Goal: Information Seeking & Learning: Learn about a topic

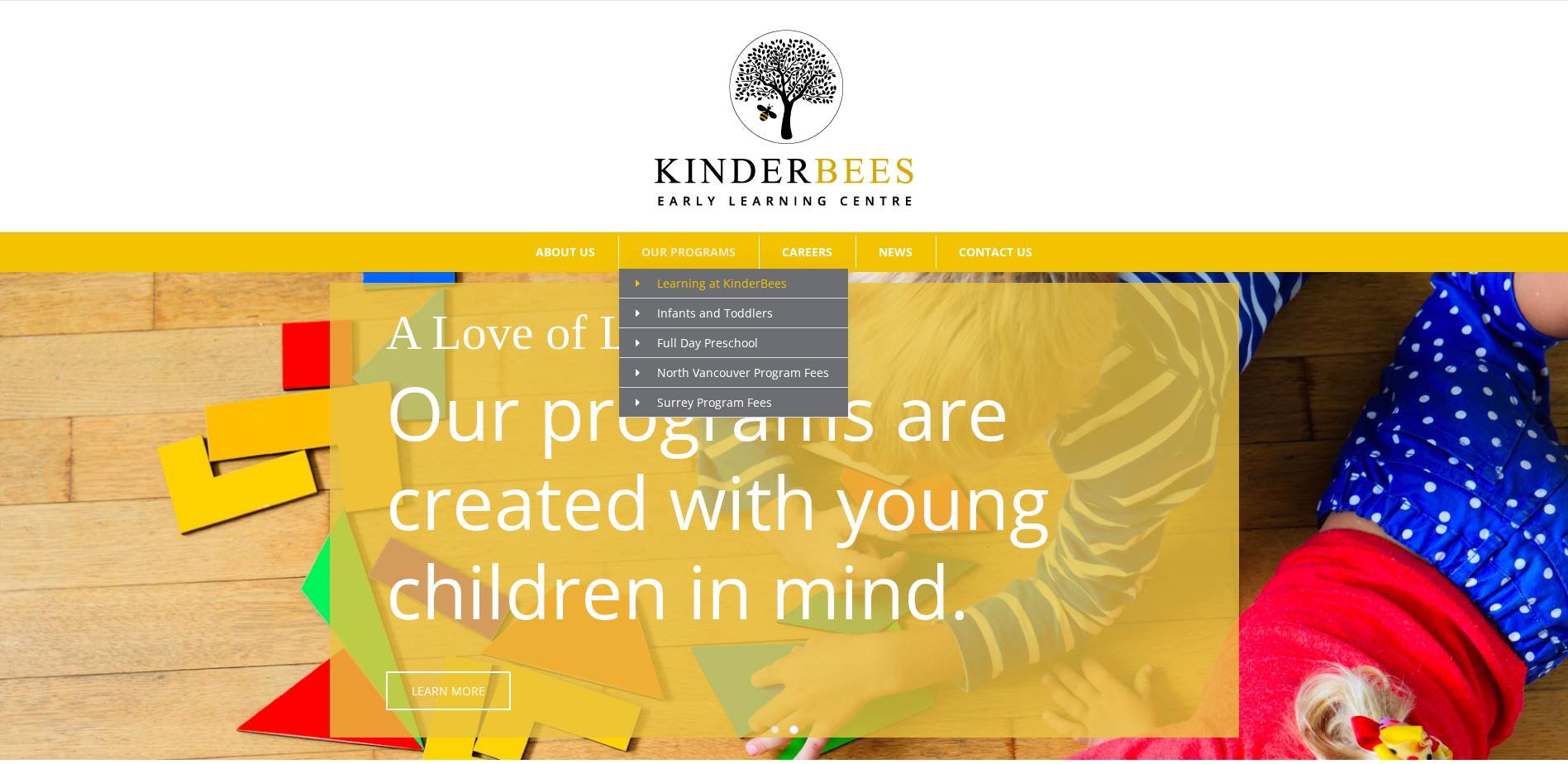
click at [679, 292] on link "Learning at KinderBees" at bounding box center [733, 283] width 229 height 30
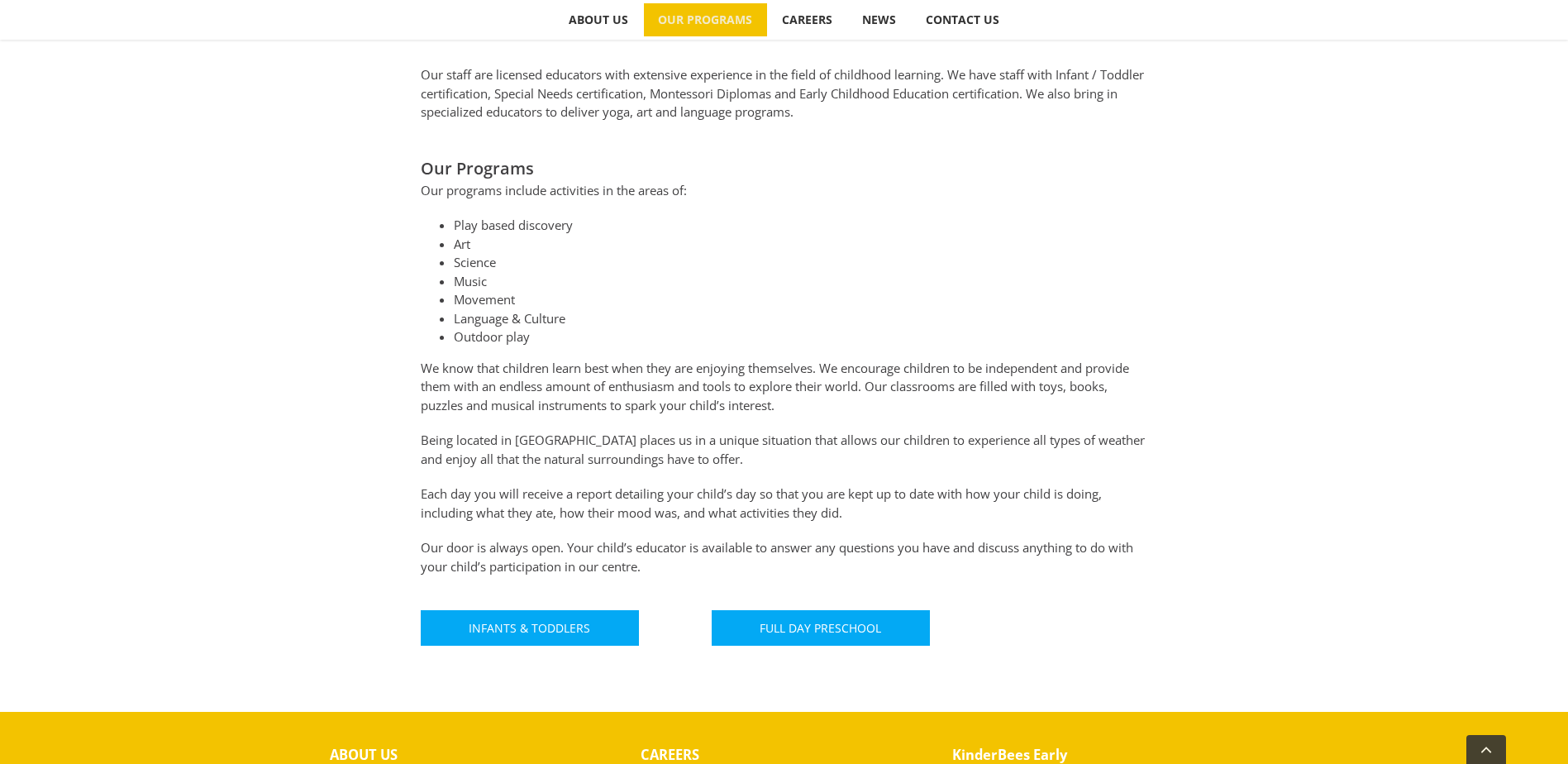
scroll to position [975, 0]
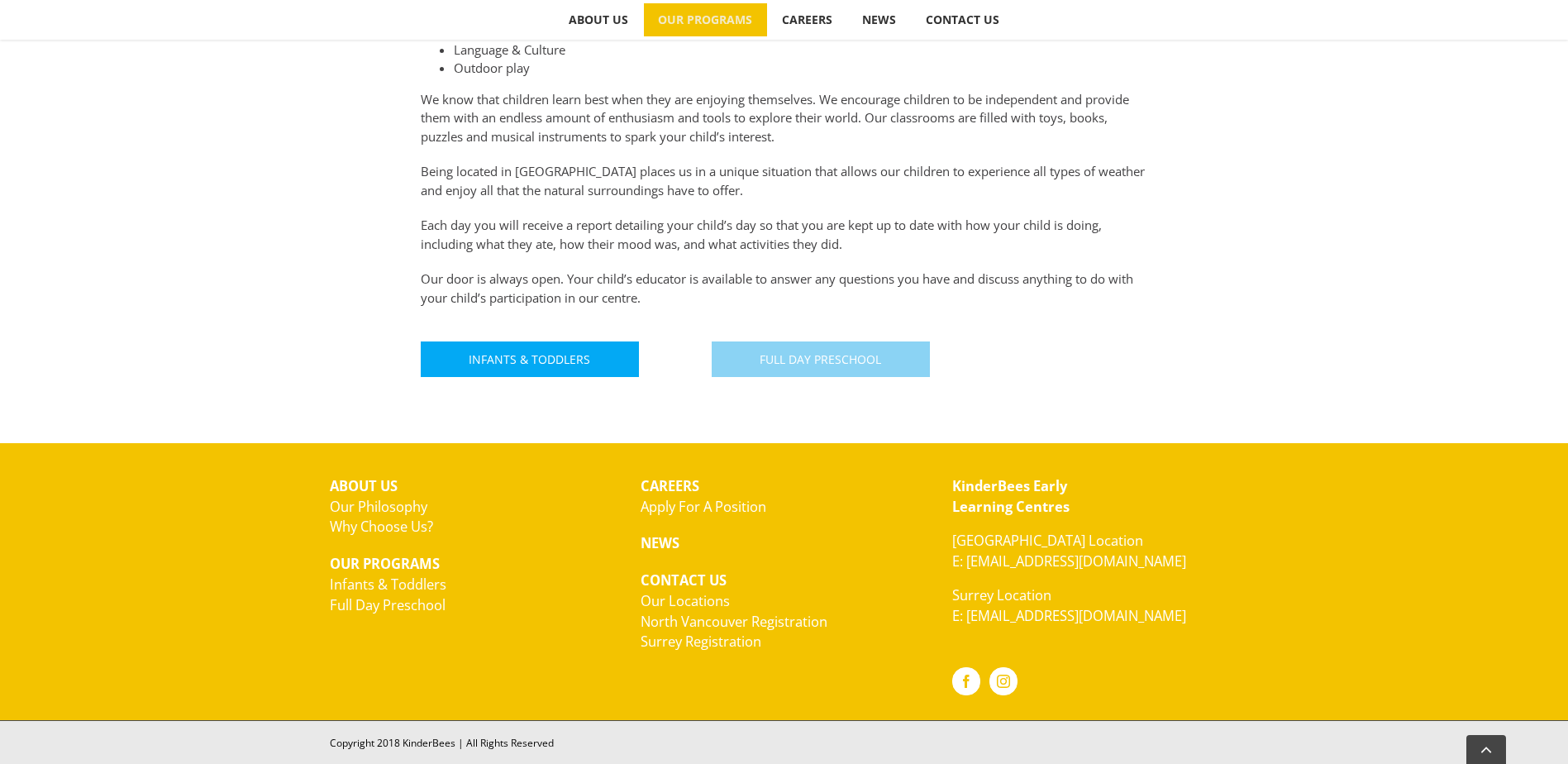
click at [844, 358] on span "Full Day Preschool" at bounding box center [820, 359] width 121 height 14
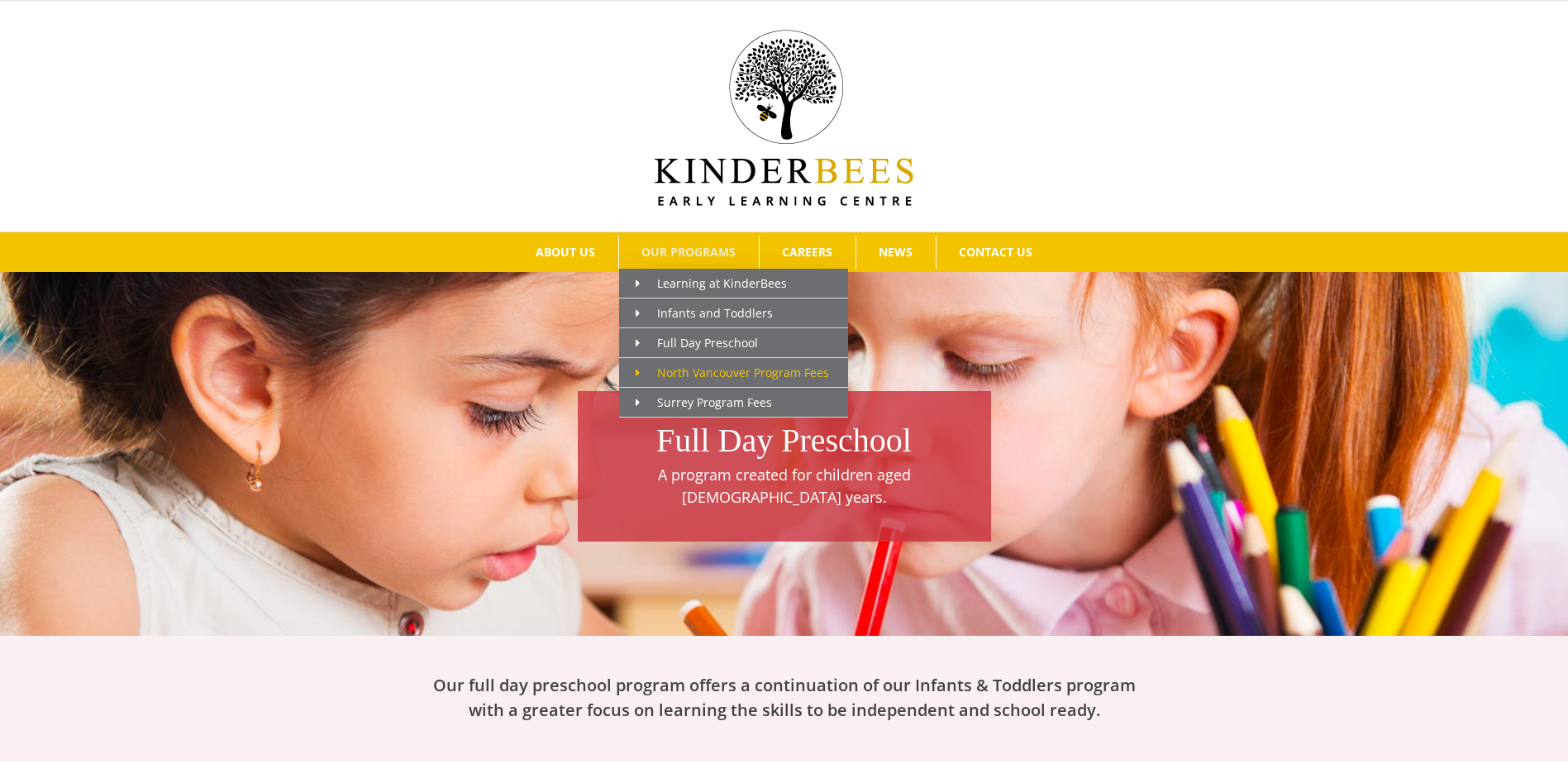
click at [685, 369] on span "North Vancouver Program Fees" at bounding box center [732, 372] width 193 height 16
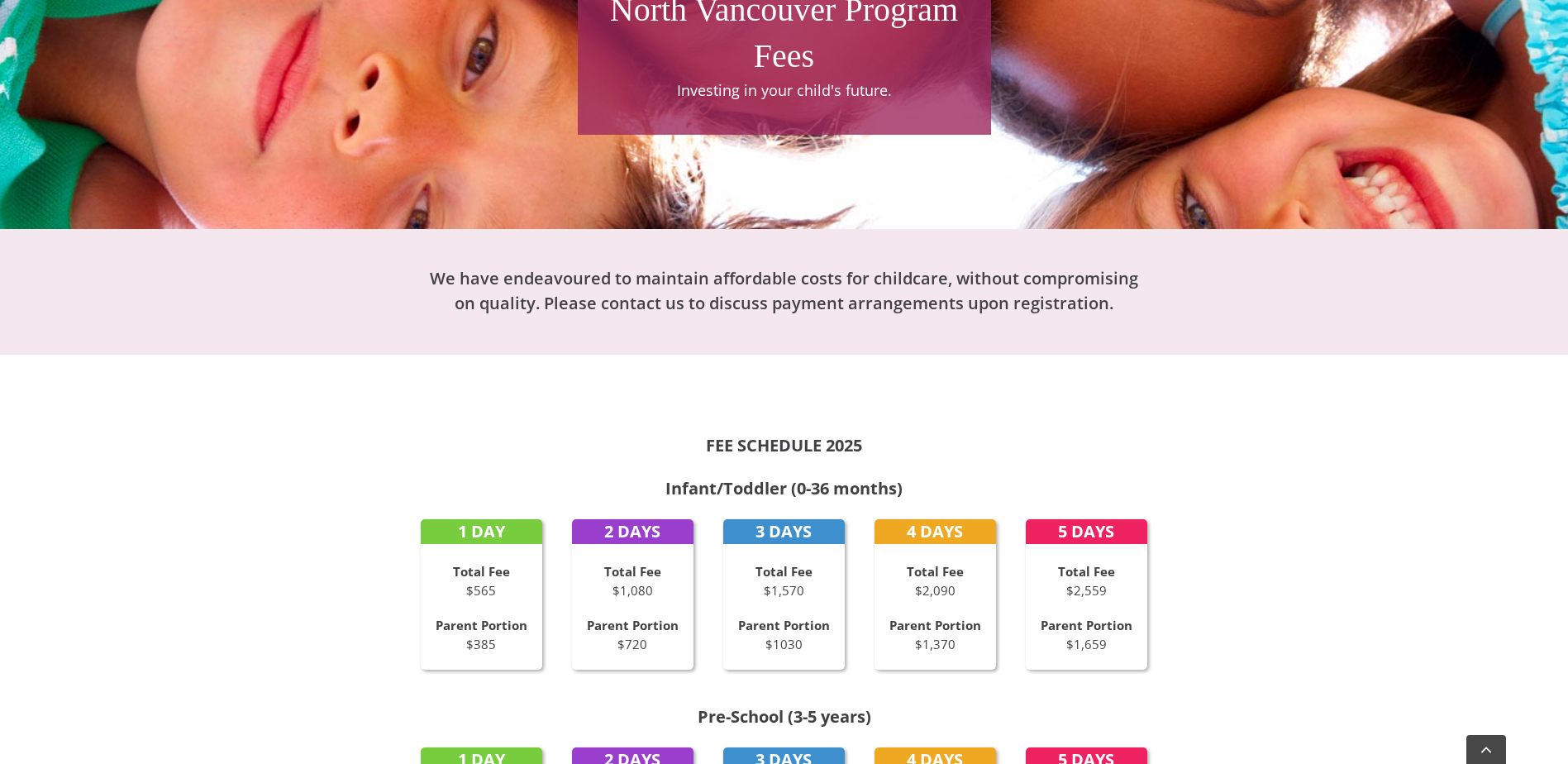
scroll to position [172, 0]
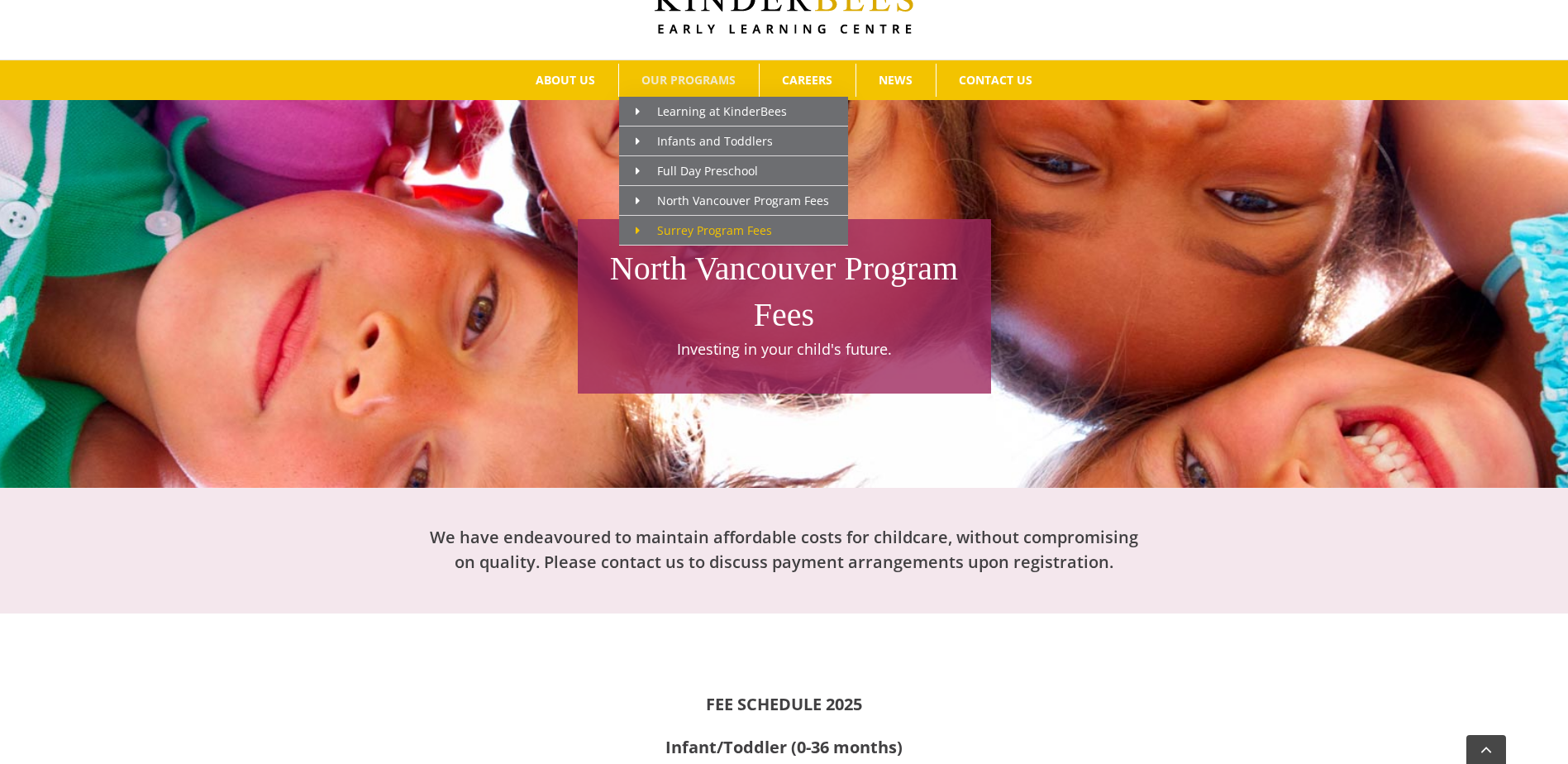
click at [709, 229] on span "Surrey Program Fees" at bounding box center [704, 230] width 136 height 16
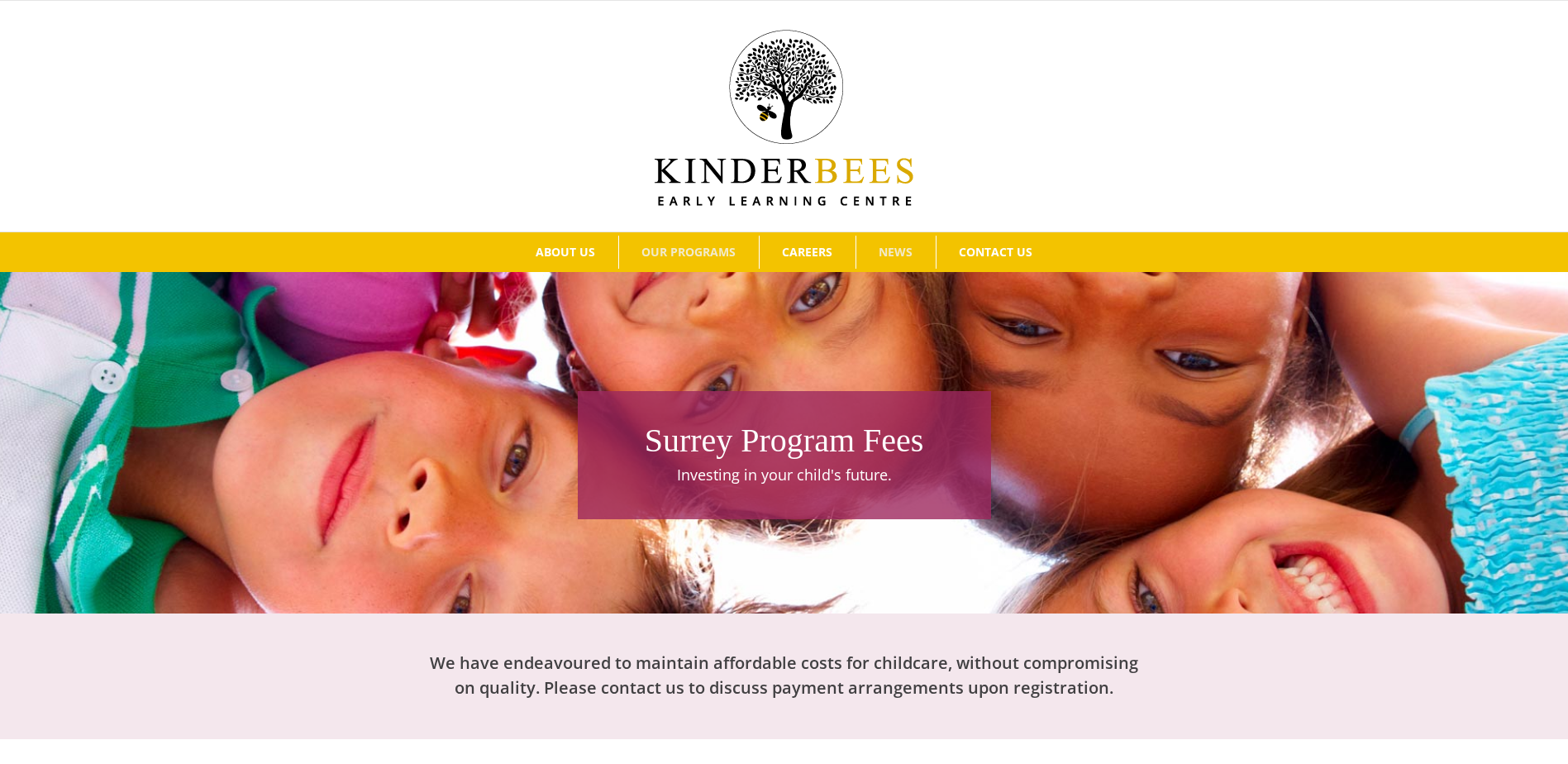
click at [907, 250] on span "NEWS" at bounding box center [895, 253] width 34 height 12
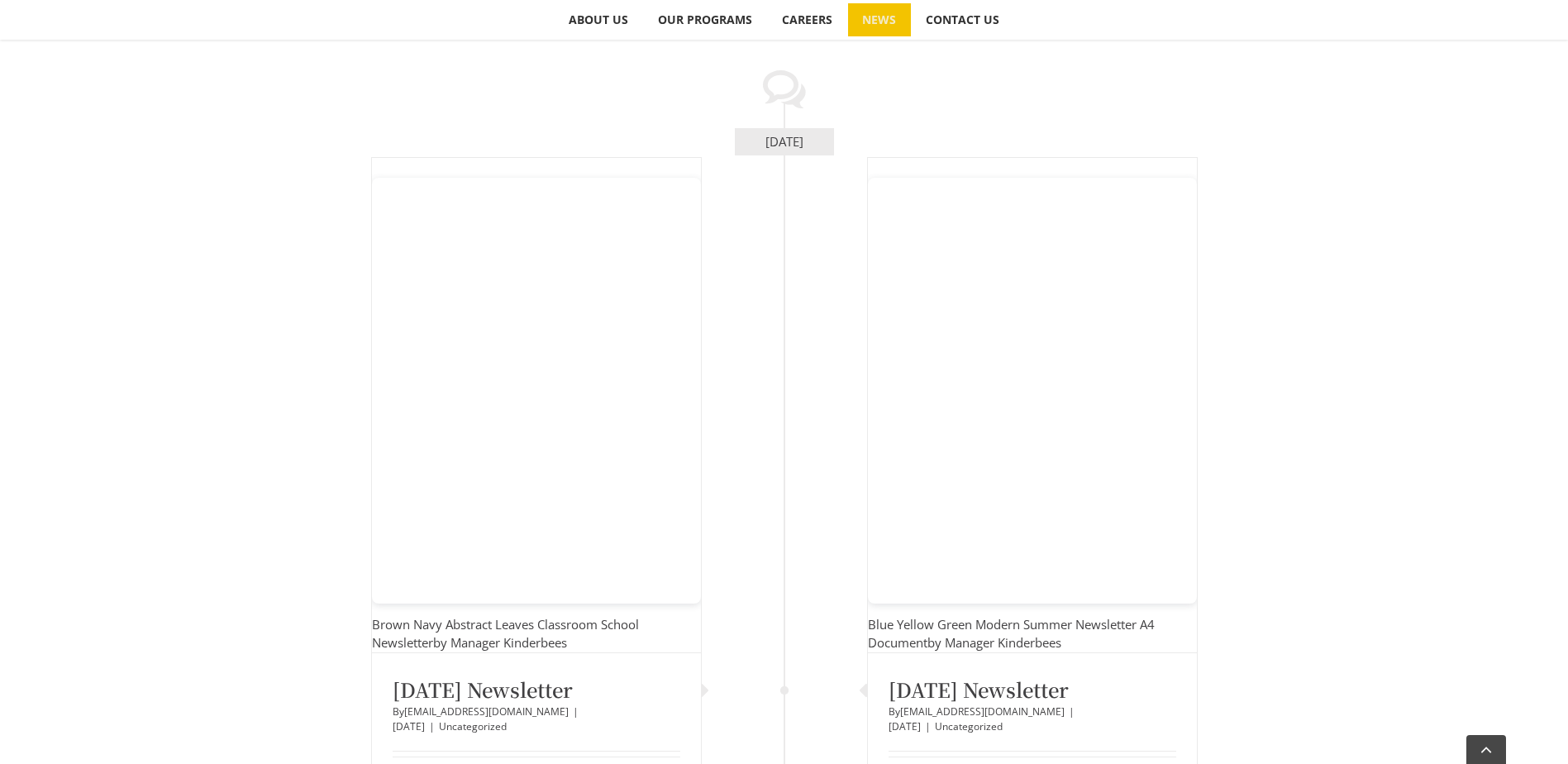
scroll to position [331, 0]
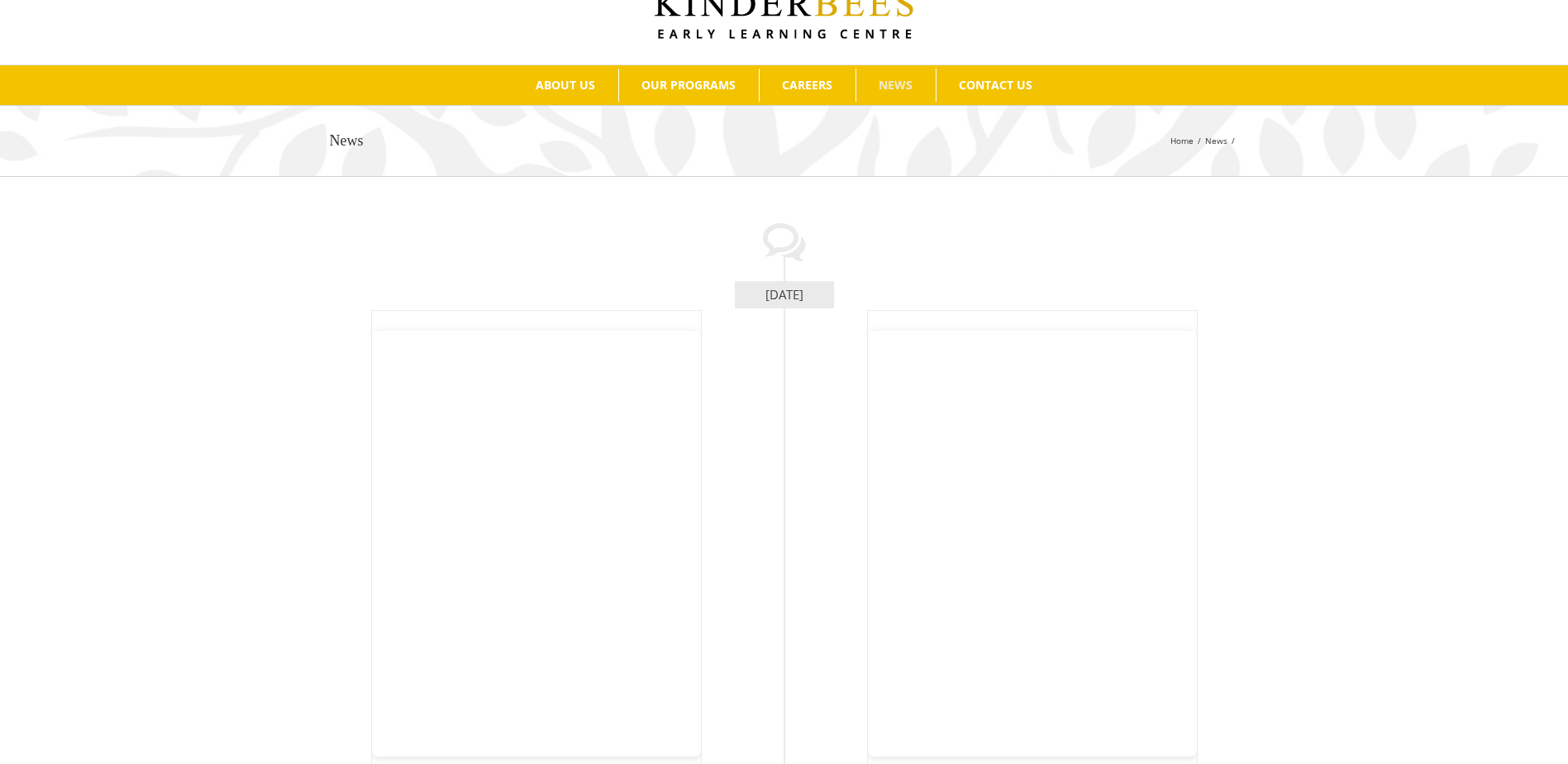
scroll to position [0, 0]
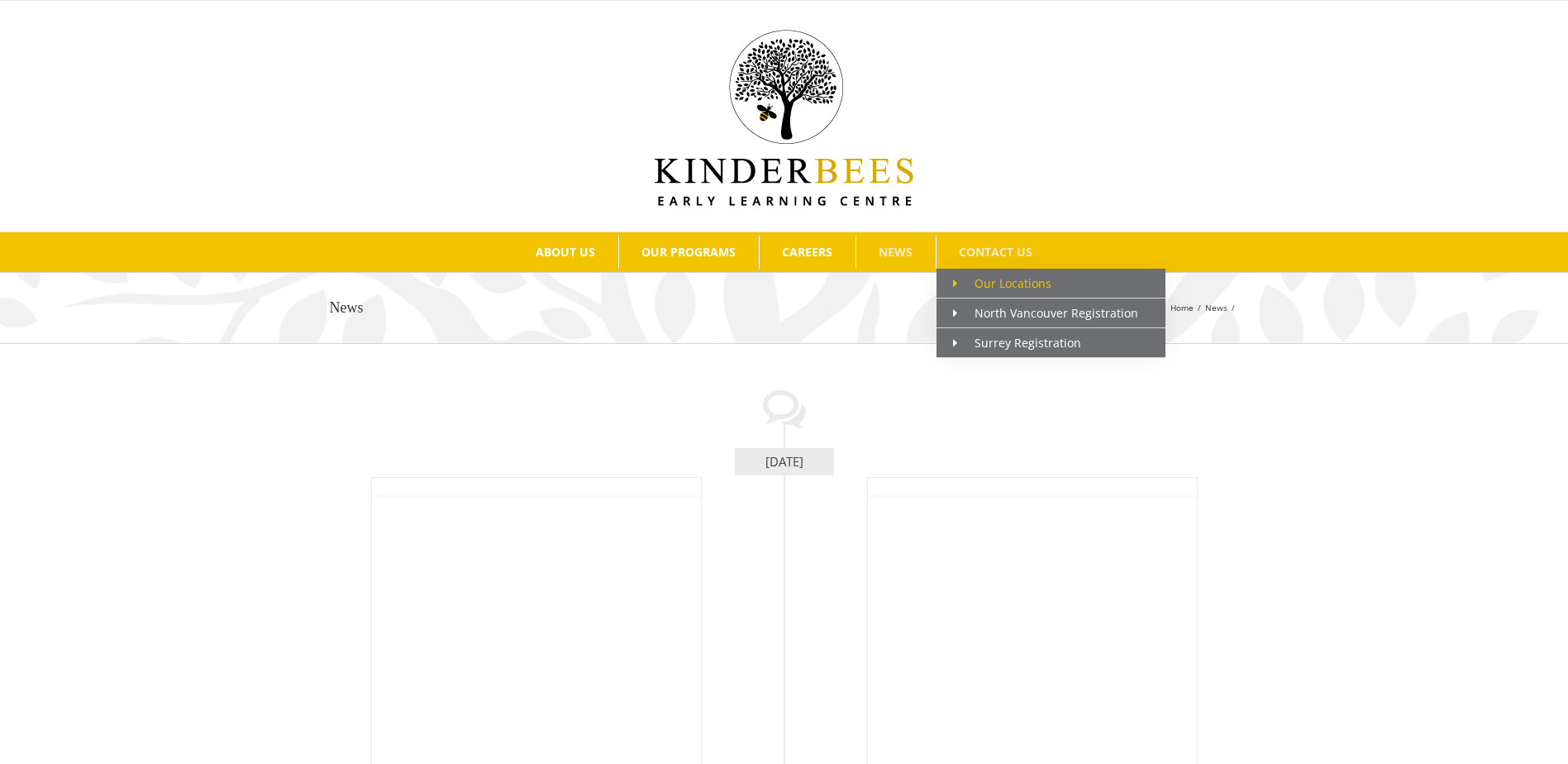
click at [967, 287] on span "Main Menu" at bounding box center [964, 283] width 22 height 18
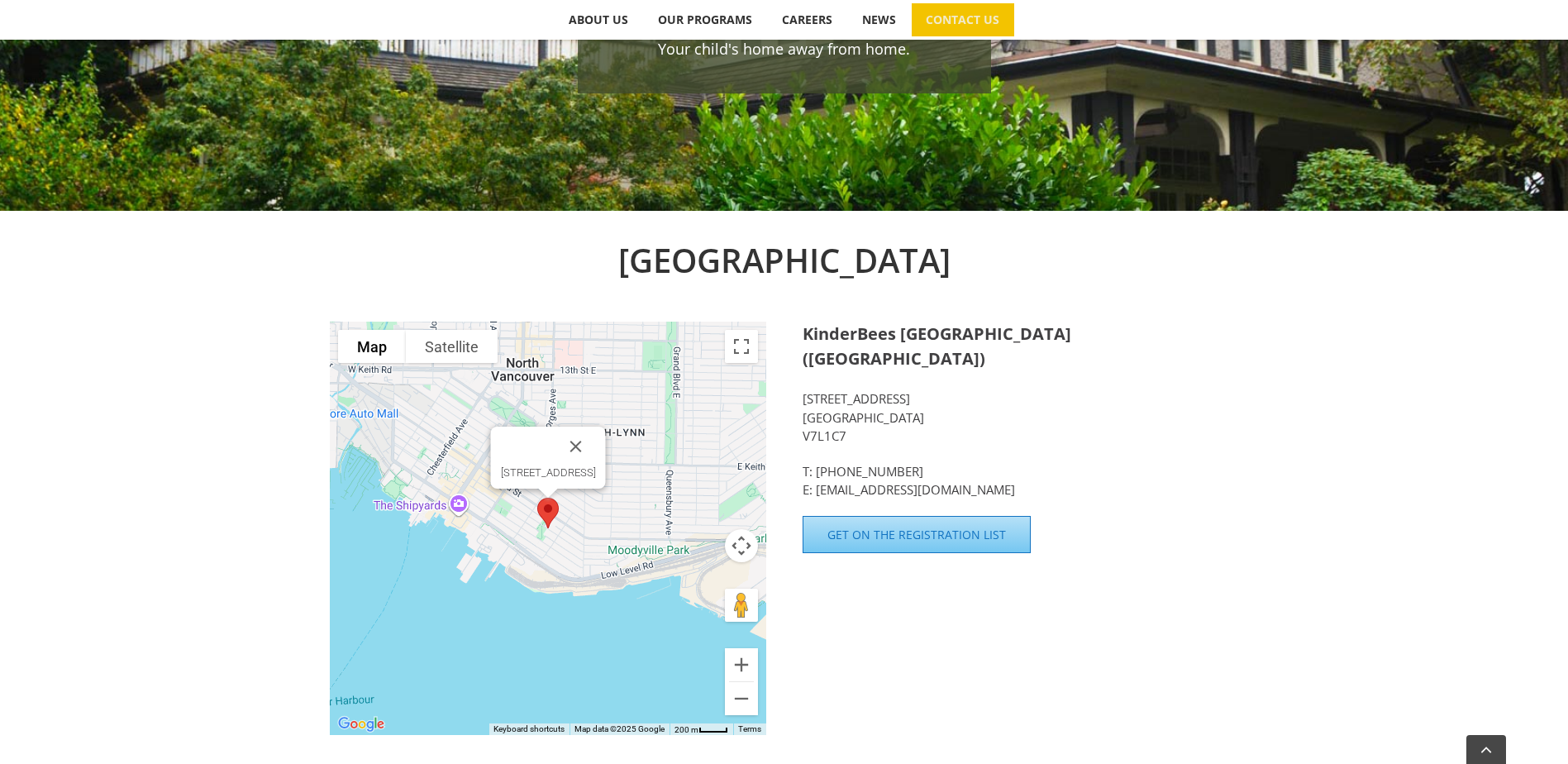
scroll to position [84, 0]
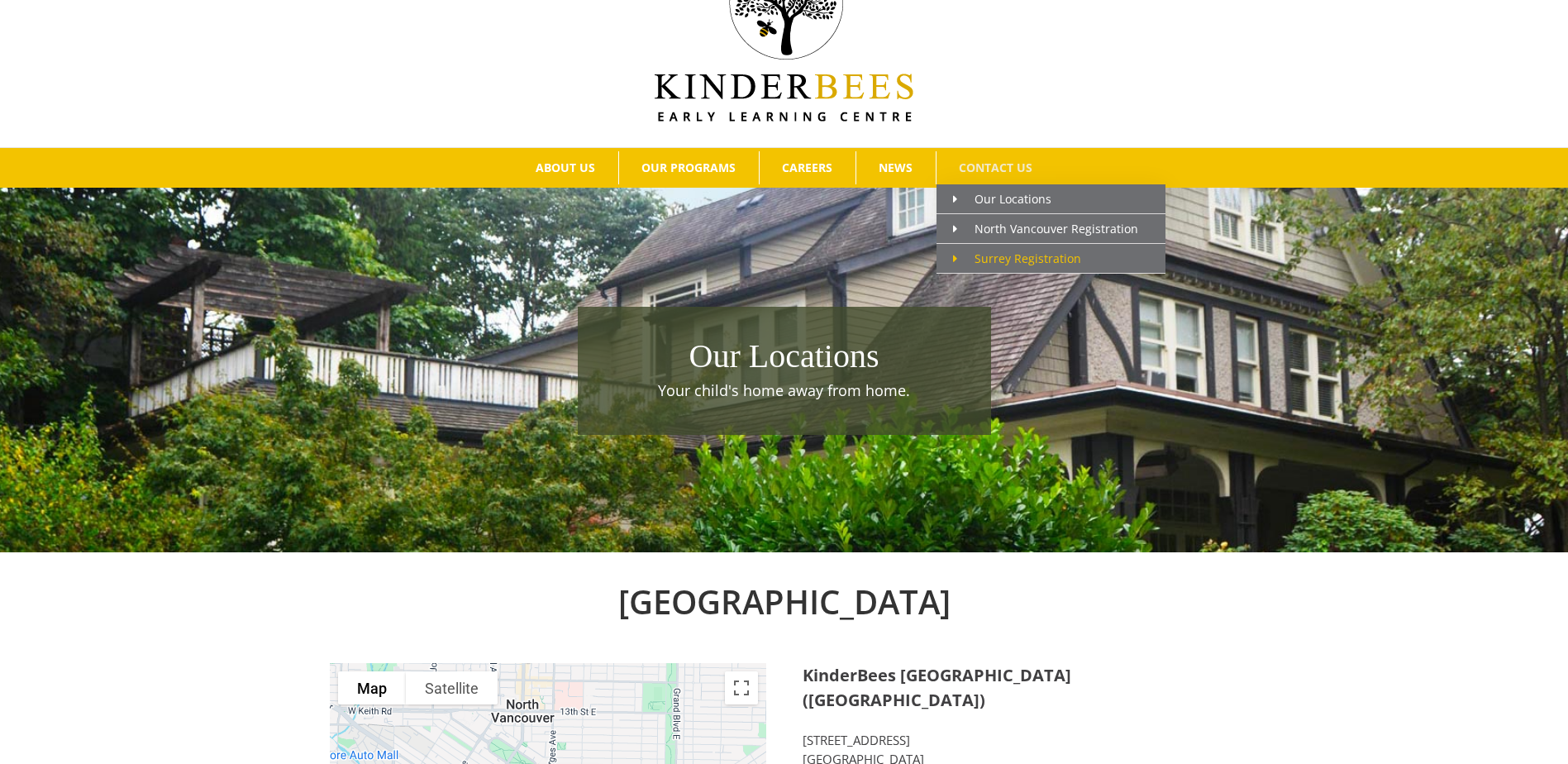
click at [987, 263] on span "Surrey Registration" at bounding box center [1017, 259] width 128 height 16
